Goal: Obtain resource: Download file/media

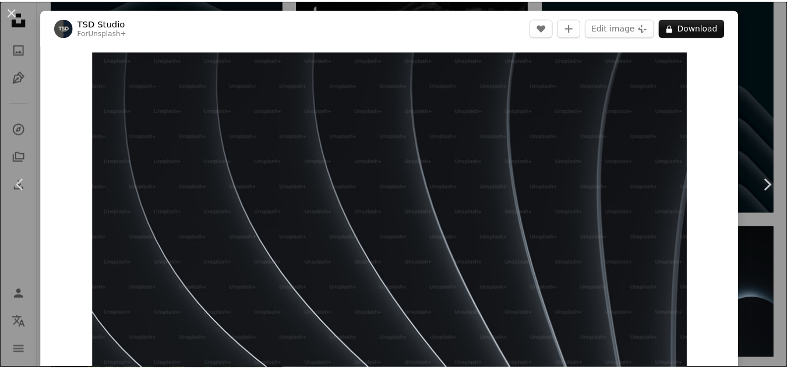
scroll to position [58, 0]
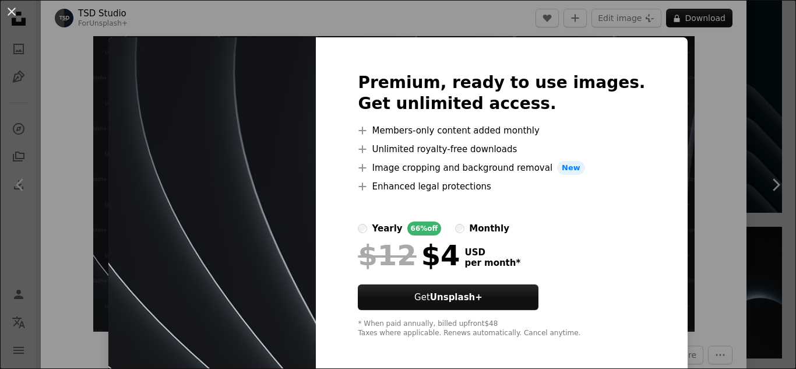
click at [759, 165] on div "An X shape Premium, ready to use images. Get unlimited access. A plus sign Memb…" at bounding box center [398, 184] width 796 height 369
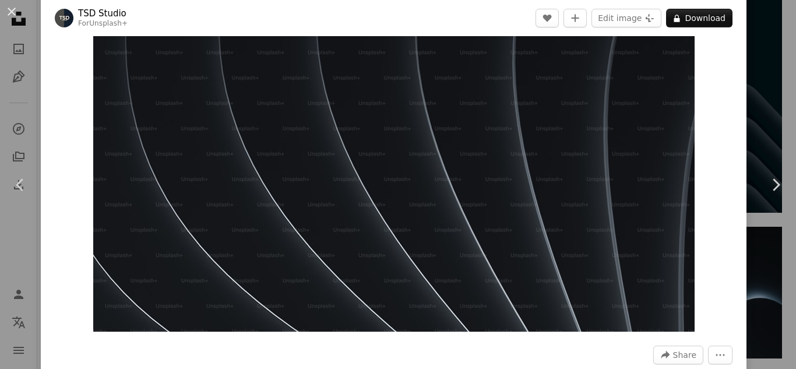
click at [751, 80] on div "An X shape Chevron left Chevron right TSD Studio For Unsplash+ A heart A plus s…" at bounding box center [398, 184] width 796 height 369
